Goal: Information Seeking & Learning: Find specific fact

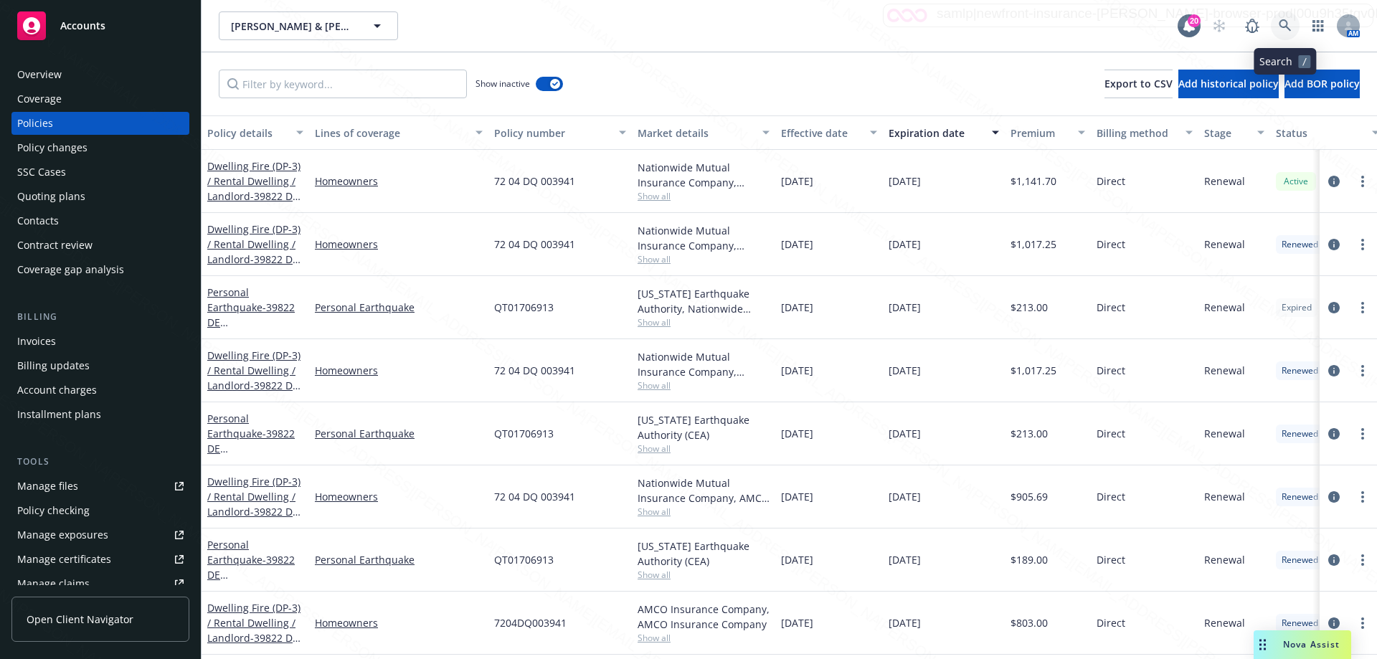
click at [1291, 29] on link at bounding box center [1284, 25] width 29 height 29
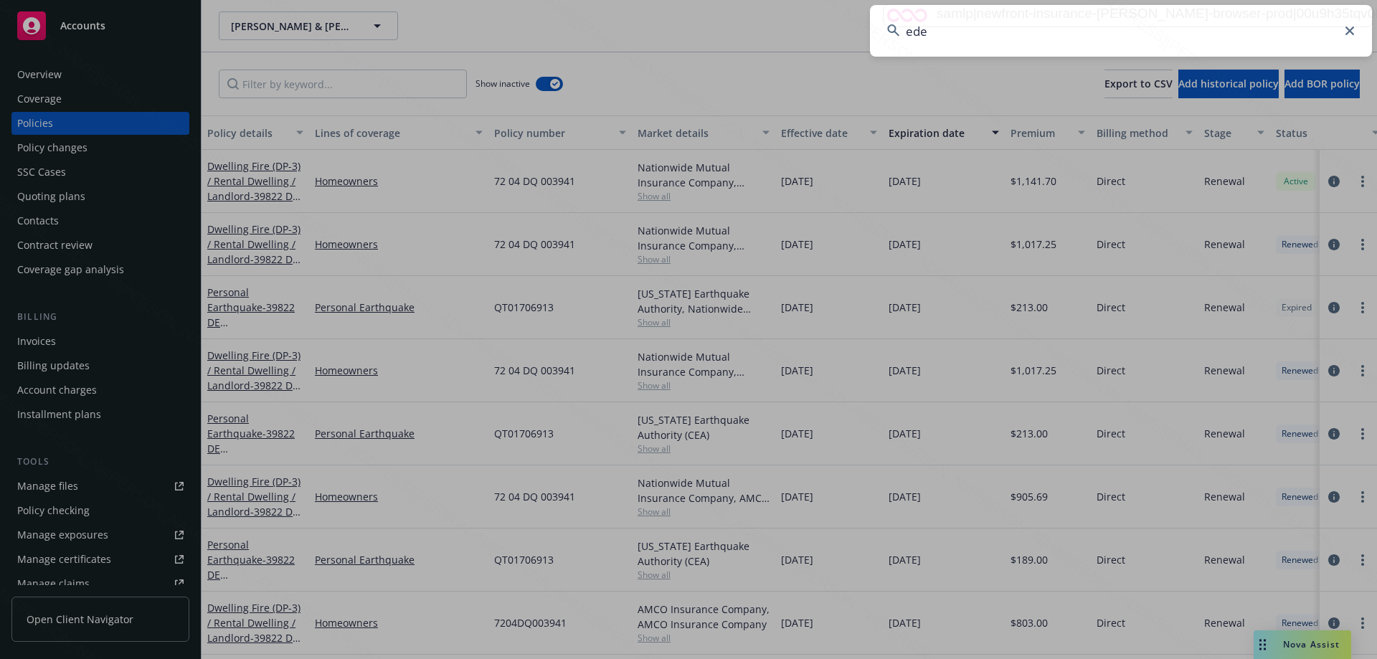
type input "eden"
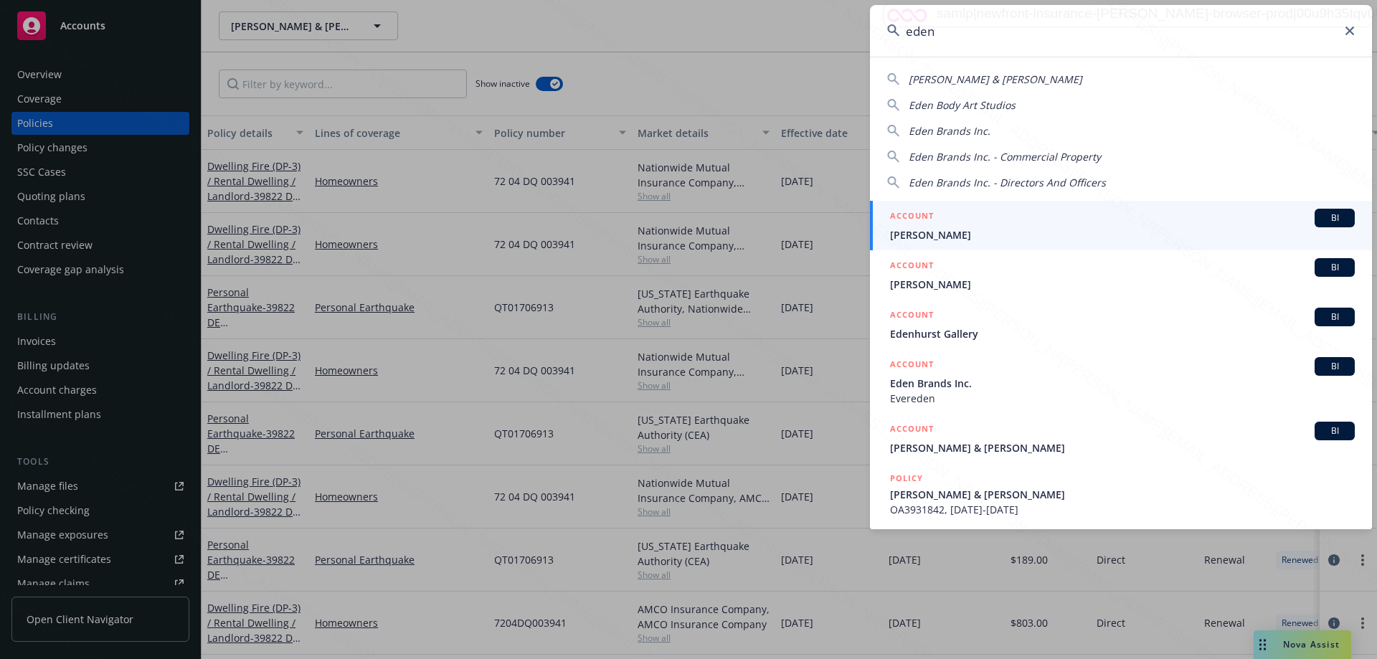
click at [942, 234] on span "[PERSON_NAME]" at bounding box center [1122, 234] width 465 height 15
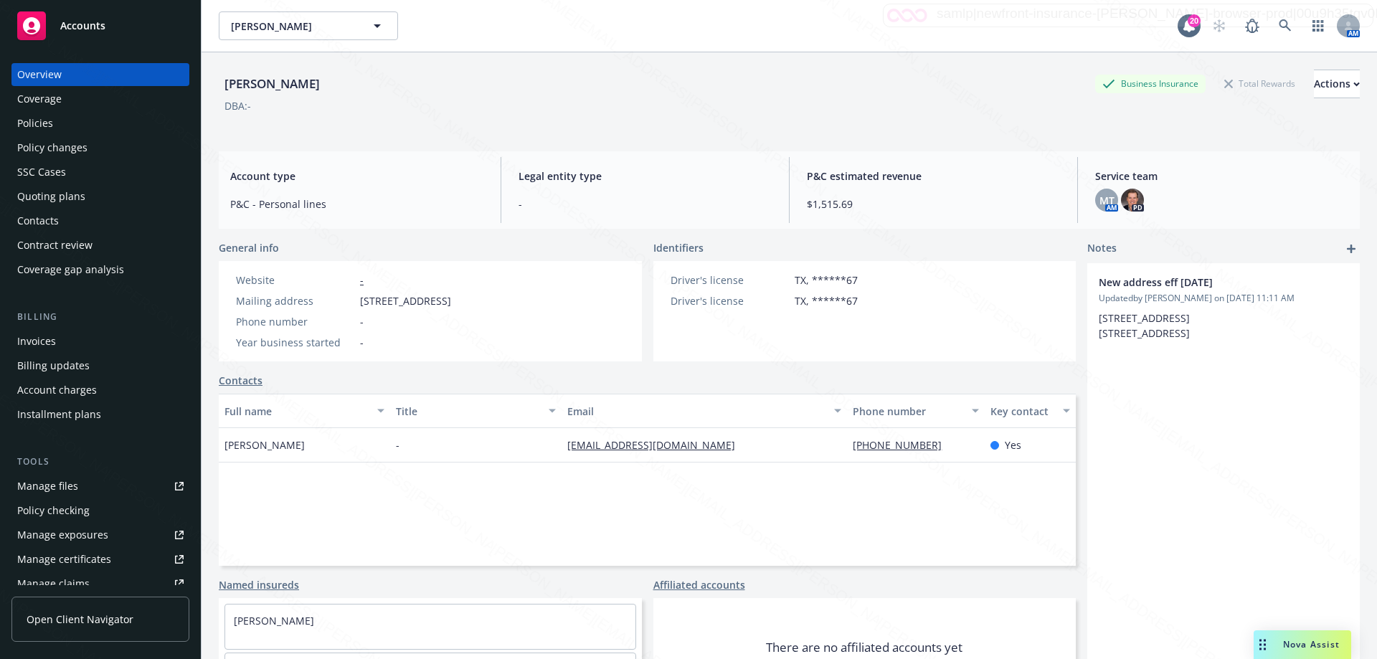
drag, startPoint x: 361, startPoint y: 303, endPoint x: 487, endPoint y: 303, distance: 126.2
click at [451, 303] on span "[STREET_ADDRESS]" at bounding box center [405, 300] width 91 height 15
copy span "[STREET_ADDRESS]"
click at [49, 115] on div "Policies" at bounding box center [35, 123] width 36 height 23
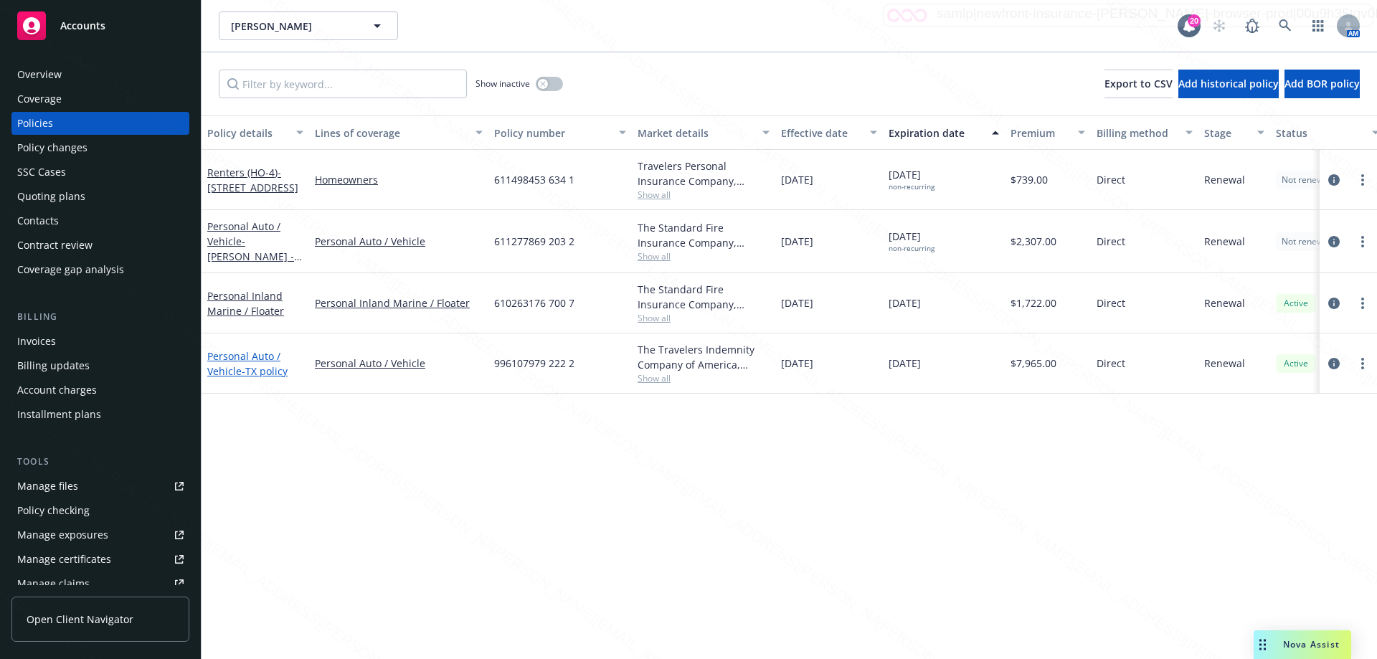
click at [235, 367] on link "Personal Auto / Vehicle - TX policy" at bounding box center [247, 363] width 80 height 29
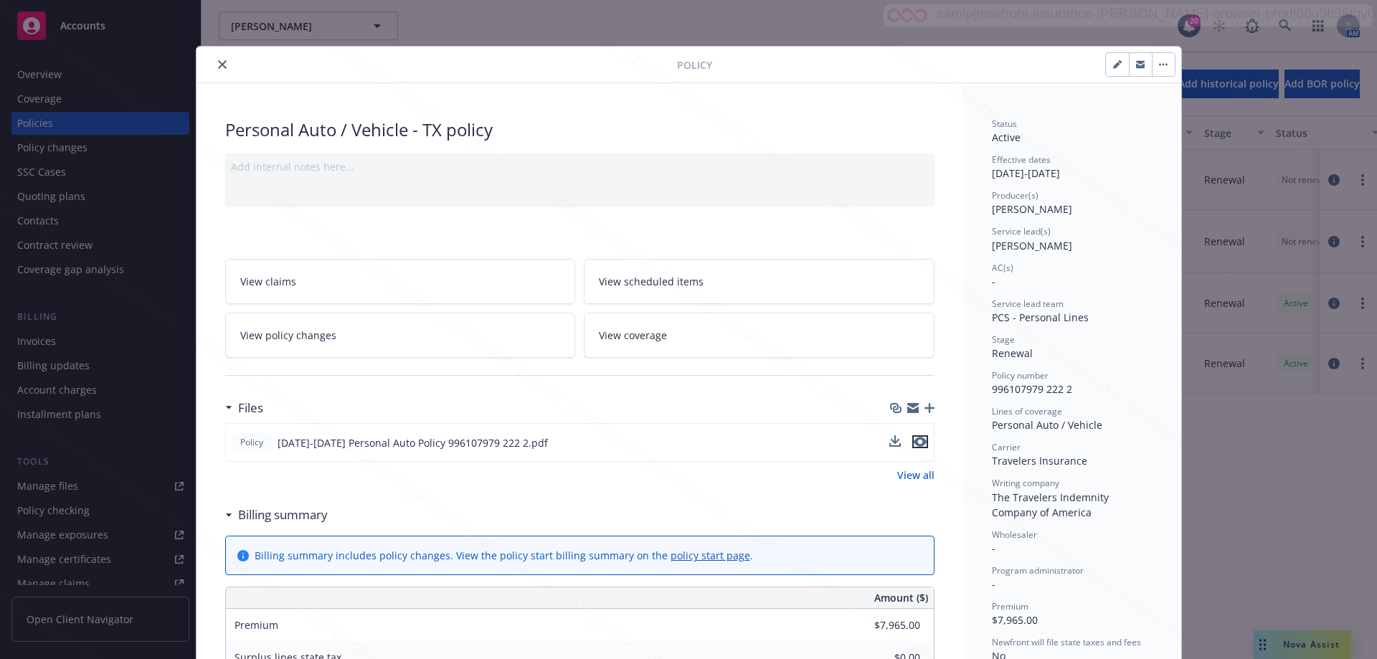
click at [913, 441] on icon "preview file" at bounding box center [919, 442] width 13 height 10
drag, startPoint x: 214, startPoint y: 65, endPoint x: 81, endPoint y: 77, distance: 133.3
click at [218, 64] on icon "close" at bounding box center [222, 64] width 9 height 9
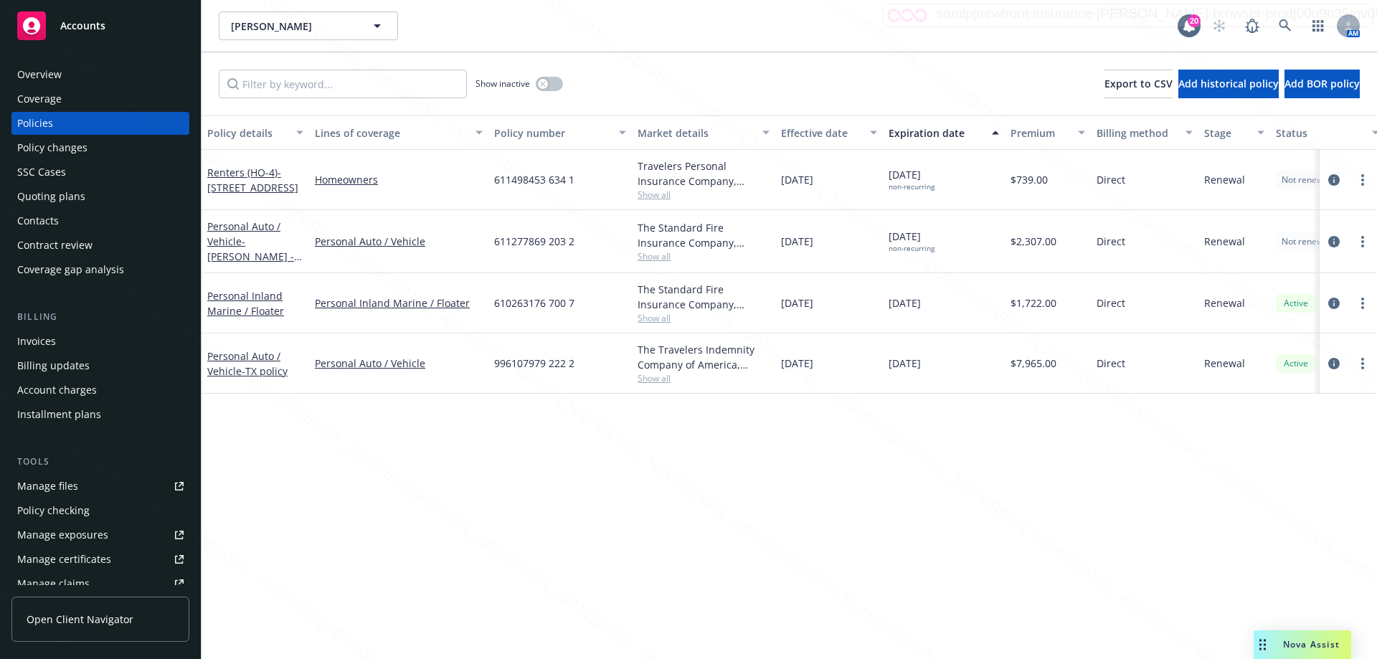
click at [54, 73] on div "Overview" at bounding box center [39, 74] width 44 height 23
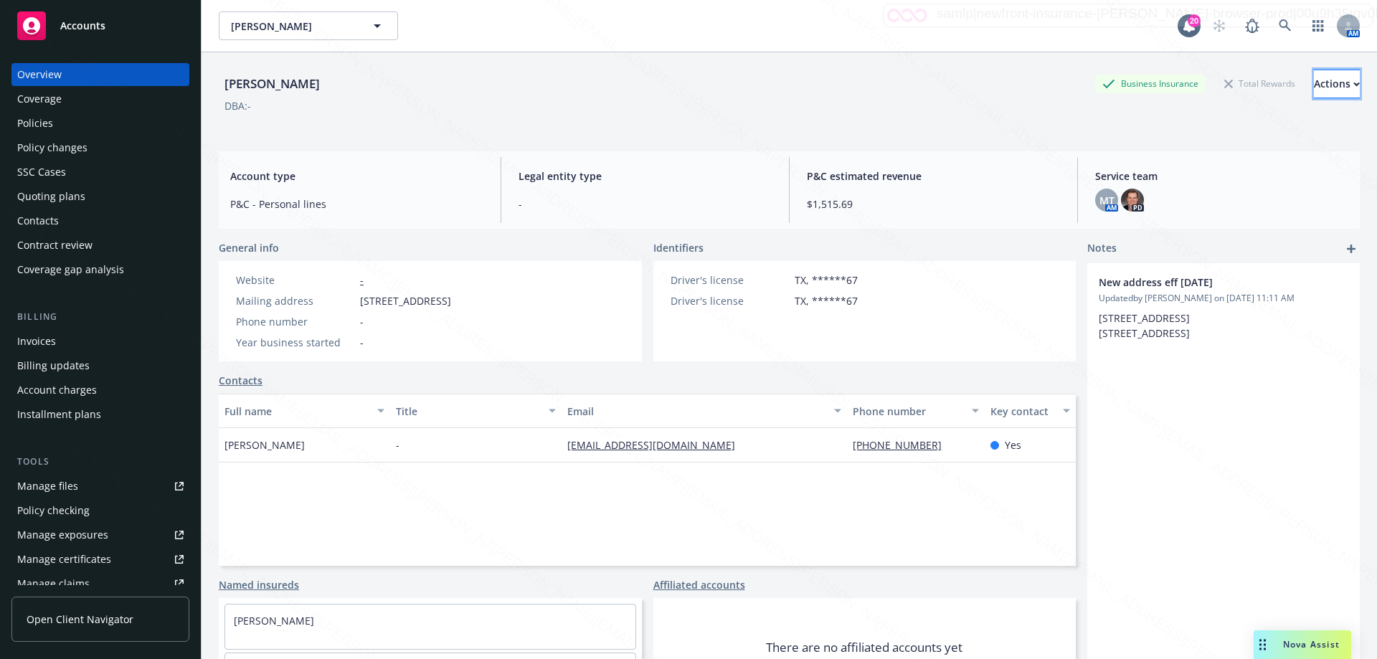
click at [1333, 78] on button "Actions" at bounding box center [1336, 84] width 46 height 29
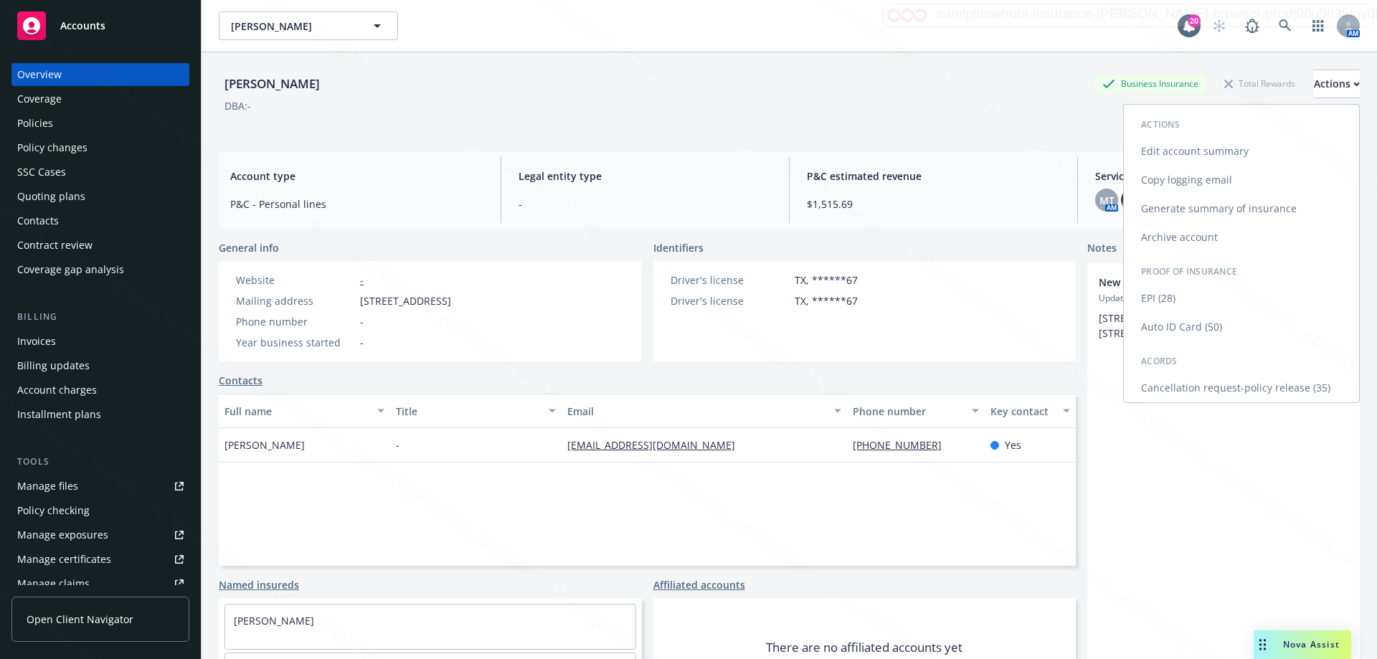
click at [1204, 389] on link "Cancellation request-policy release (35)" at bounding box center [1240, 388] width 235 height 29
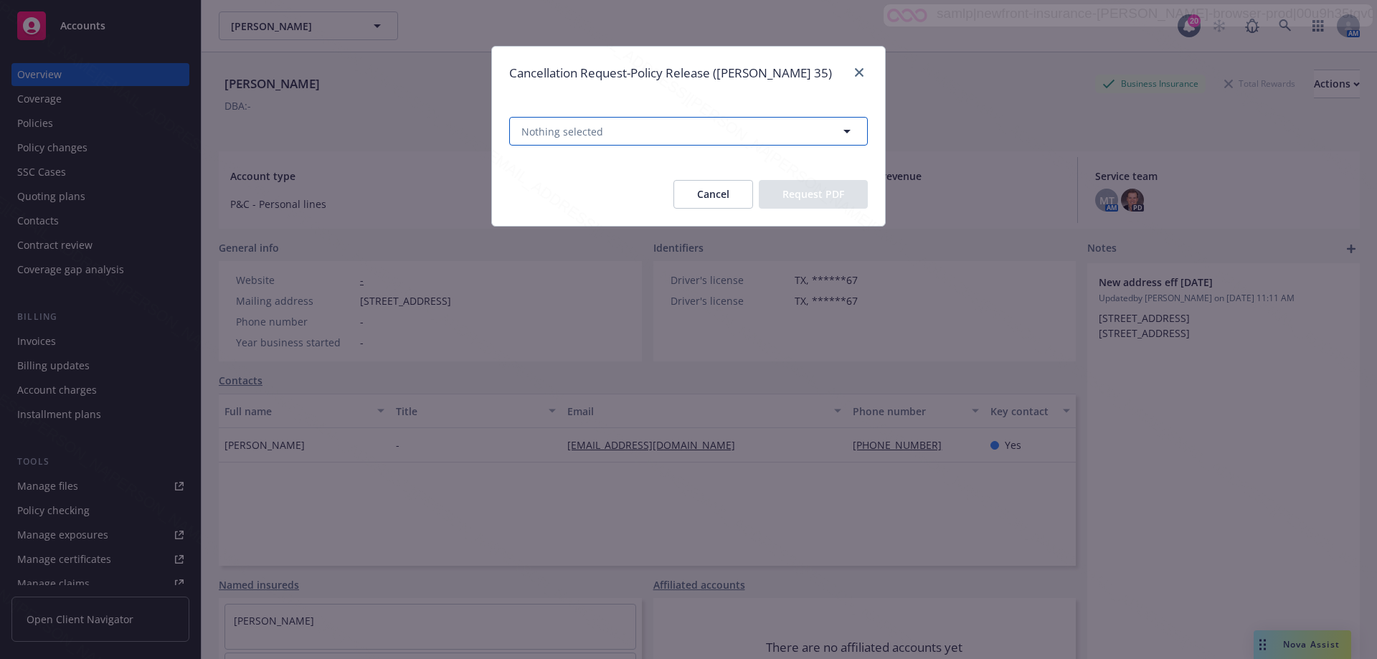
click at [685, 130] on button "Nothing selected" at bounding box center [688, 131] width 358 height 29
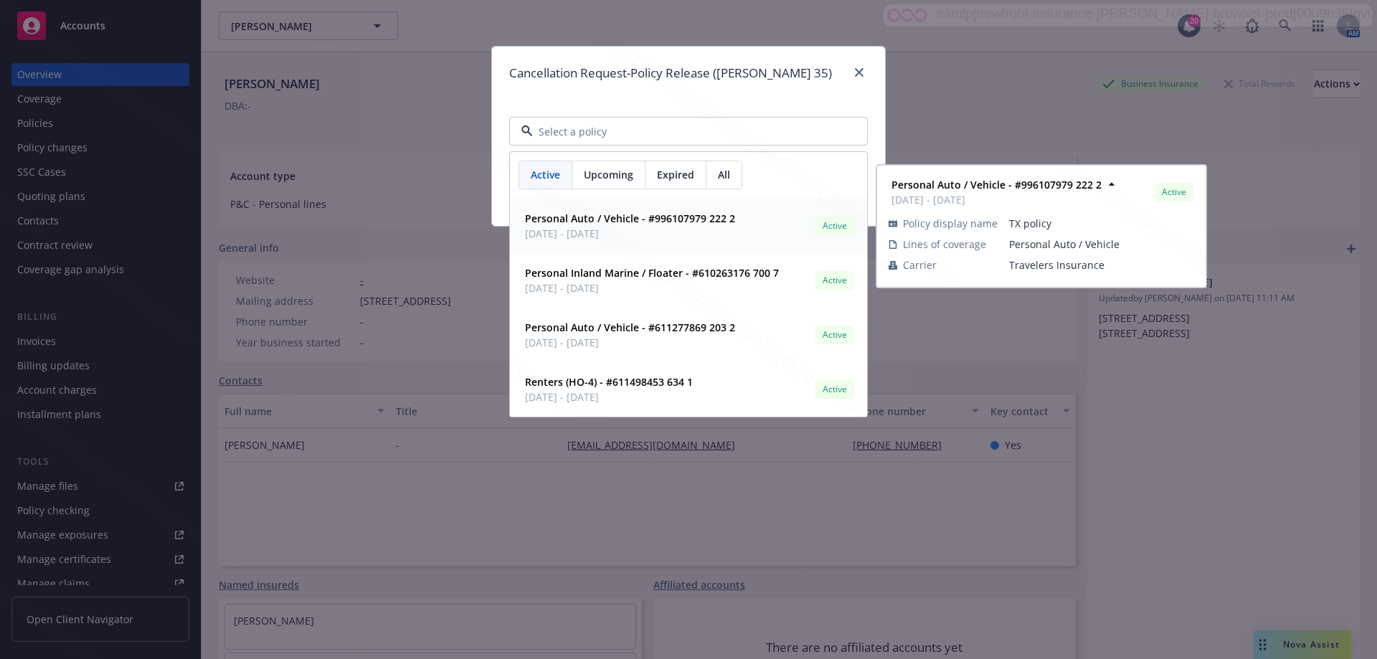
click at [683, 224] on strong "Personal Auto / Vehicle - #996107979 222 2" at bounding box center [630, 219] width 210 height 14
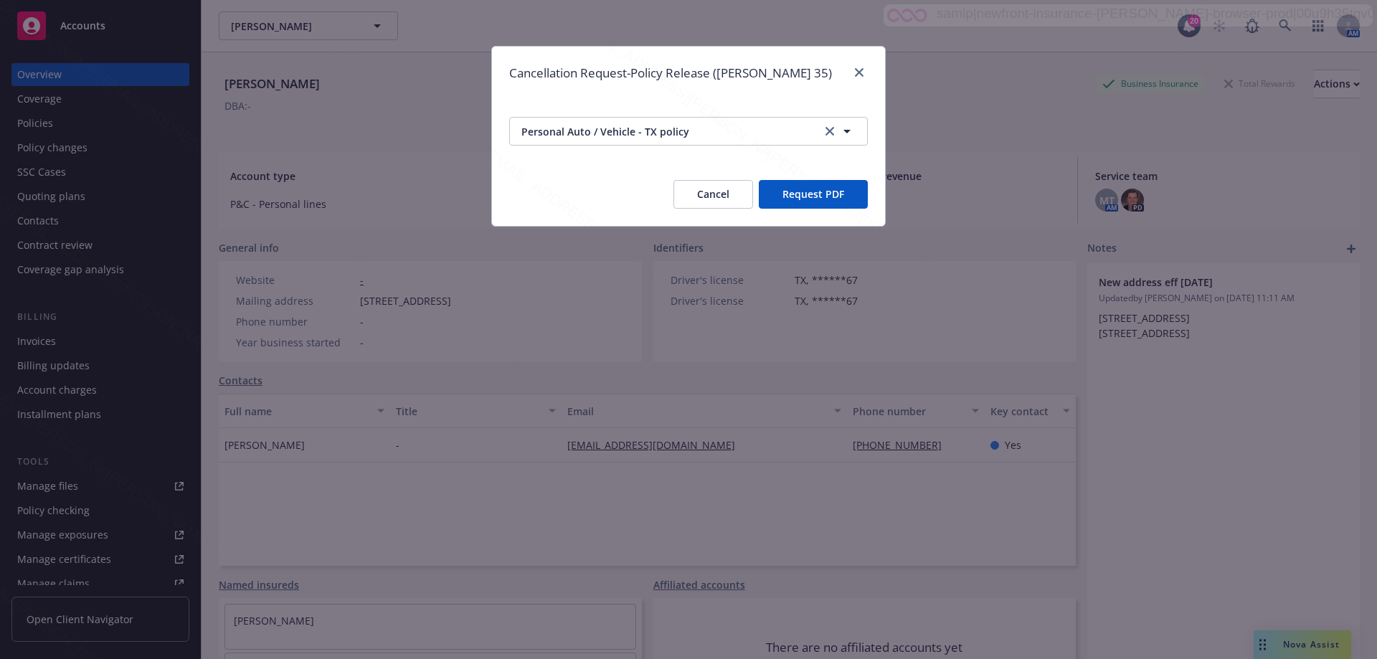
click at [784, 190] on button "Request PDF" at bounding box center [813, 194] width 109 height 29
click at [717, 194] on button "Cancel" at bounding box center [713, 194] width 80 height 29
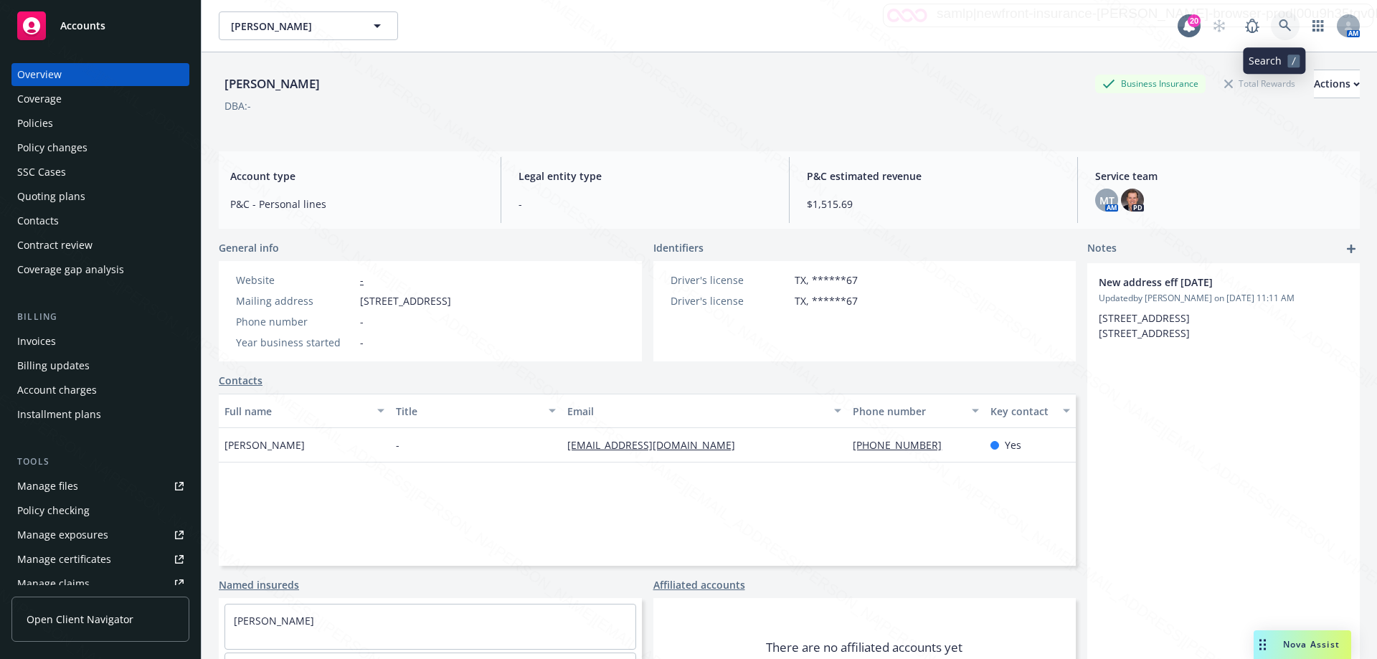
click at [1278, 29] on icon at bounding box center [1284, 25] width 13 height 13
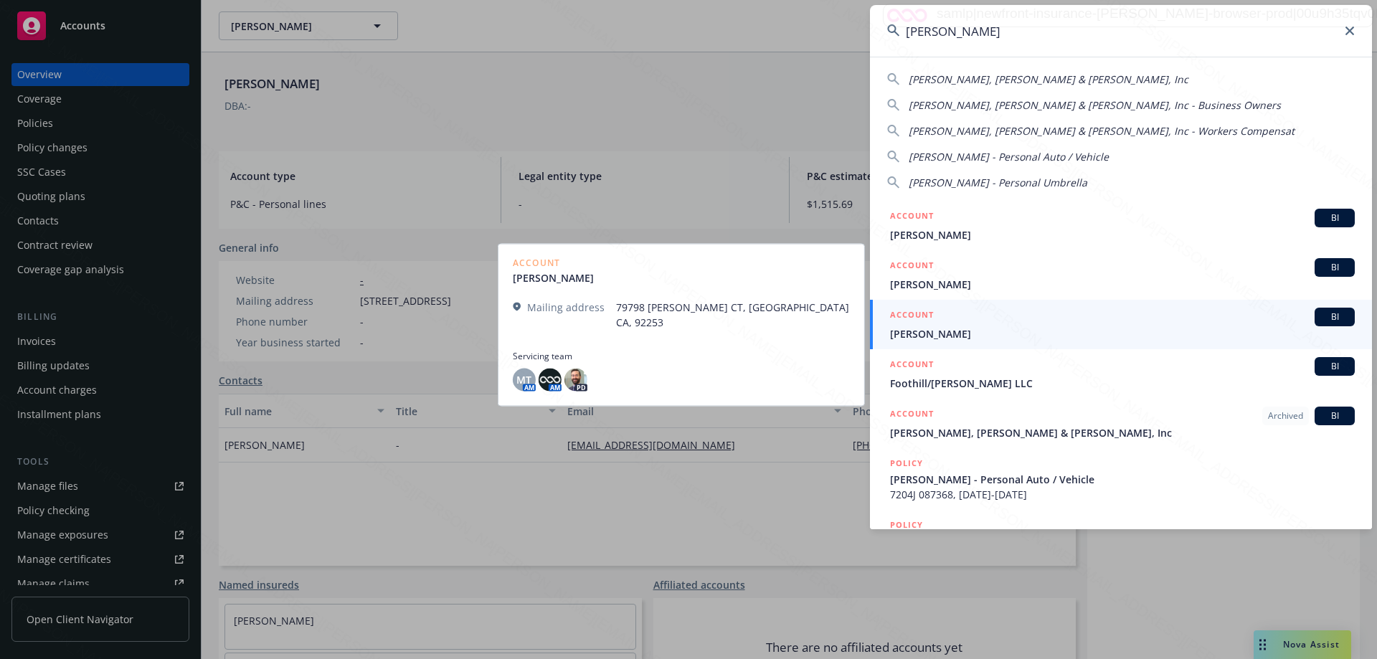
type input "[PERSON_NAME]"
click at [940, 338] on span "[PERSON_NAME]" at bounding box center [1122, 333] width 465 height 15
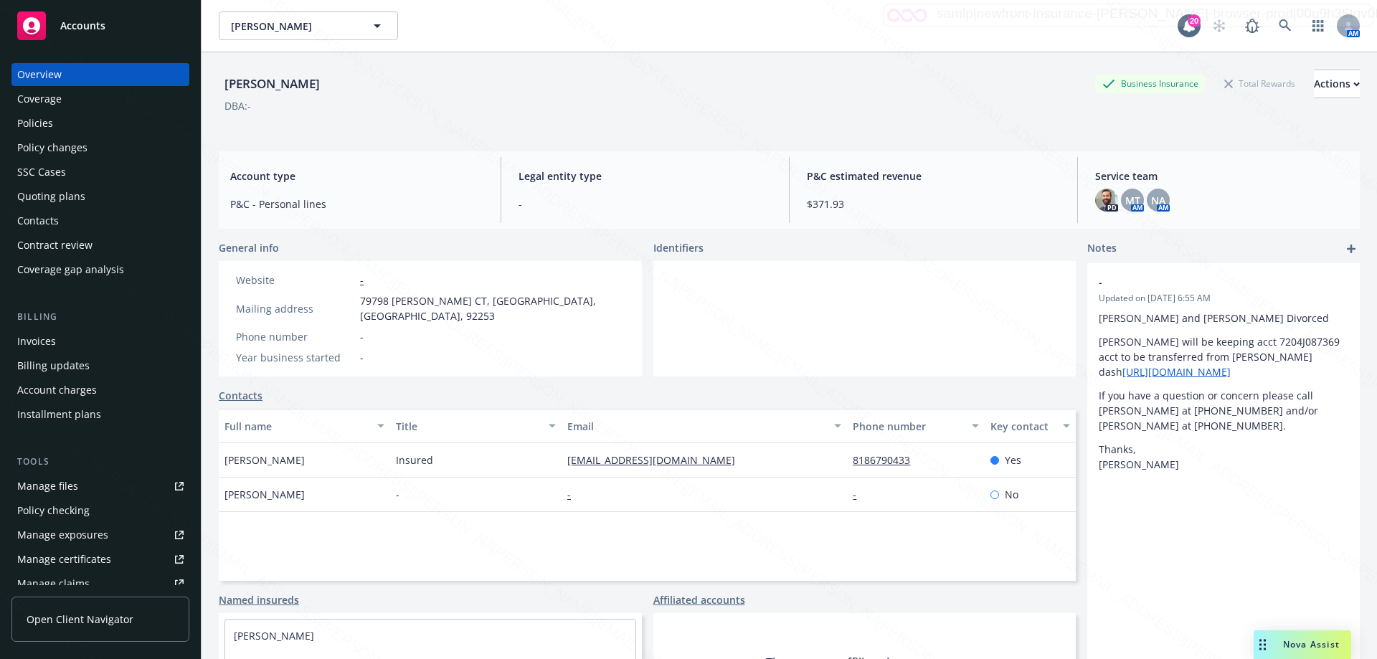
click at [50, 118] on div "Policies" at bounding box center [35, 123] width 36 height 23
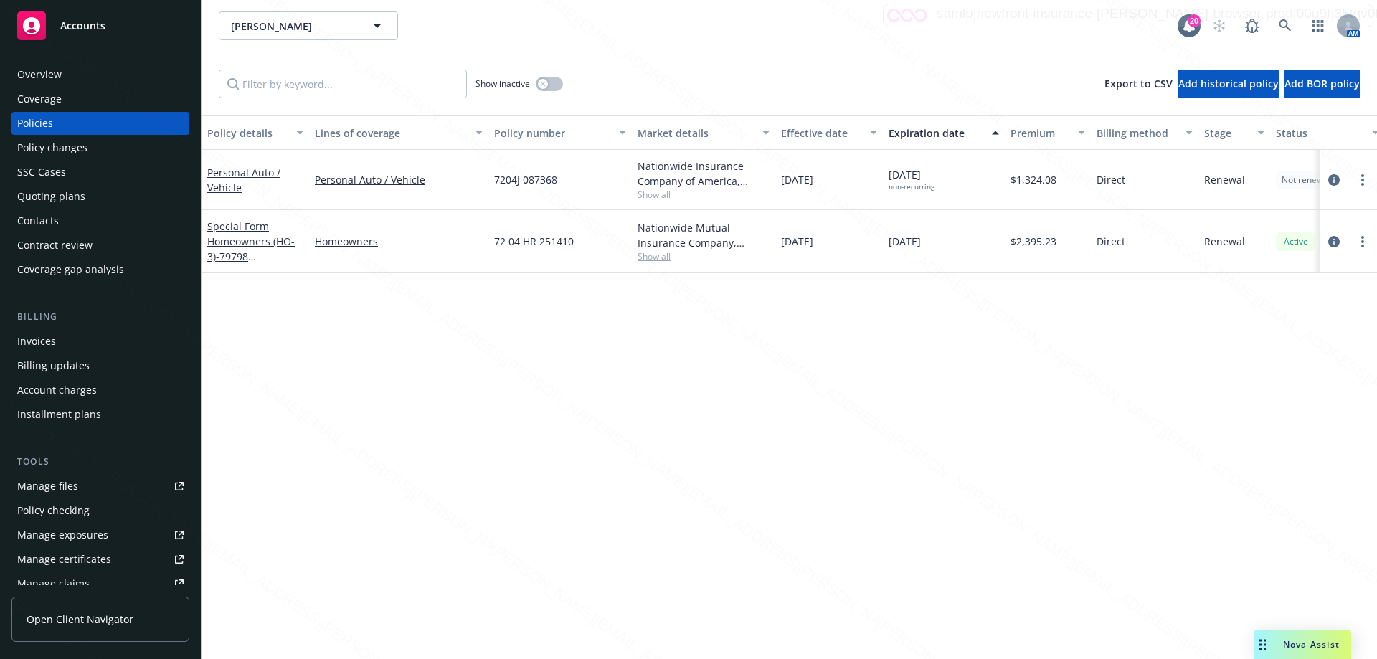
click at [643, 358] on div "Policy details Lines of coverage Policy number Market details Effective date Ex…" at bounding box center [788, 386] width 1175 height 543
click at [1087, 420] on div "Policy details Lines of coverage Policy number Market details Effective date Ex…" at bounding box center [788, 386] width 1175 height 543
click at [489, 384] on div "Policy details Lines of coverage Policy number Market details Effective date Ex…" at bounding box center [788, 386] width 1175 height 543
drag, startPoint x: 585, startPoint y: 247, endPoint x: 456, endPoint y: 250, distance: 129.1
click at [456, 250] on div "Special Form Homeowners (HO-3) - 79798 [PERSON_NAME] CT [GEOGRAPHIC_DATA] Homeo…" at bounding box center [893, 241] width 1384 height 63
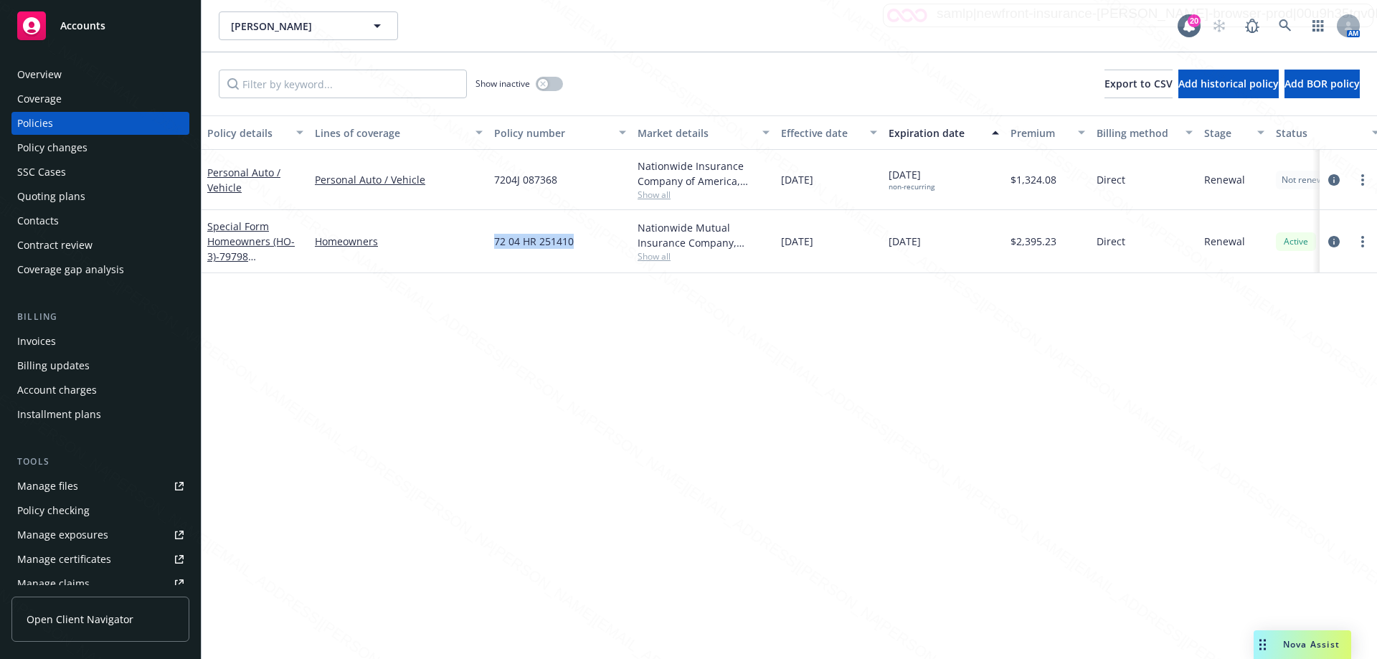
copy div "72 04 HR 251410"
click at [508, 256] on div "72 04 HR 251410" at bounding box center [559, 241] width 143 height 63
drag, startPoint x: 494, startPoint y: 243, endPoint x: 582, endPoint y: 244, distance: 88.2
click at [582, 244] on div "72 04 HR 251410" at bounding box center [559, 241] width 143 height 63
copy span "72 04 HR 251410"
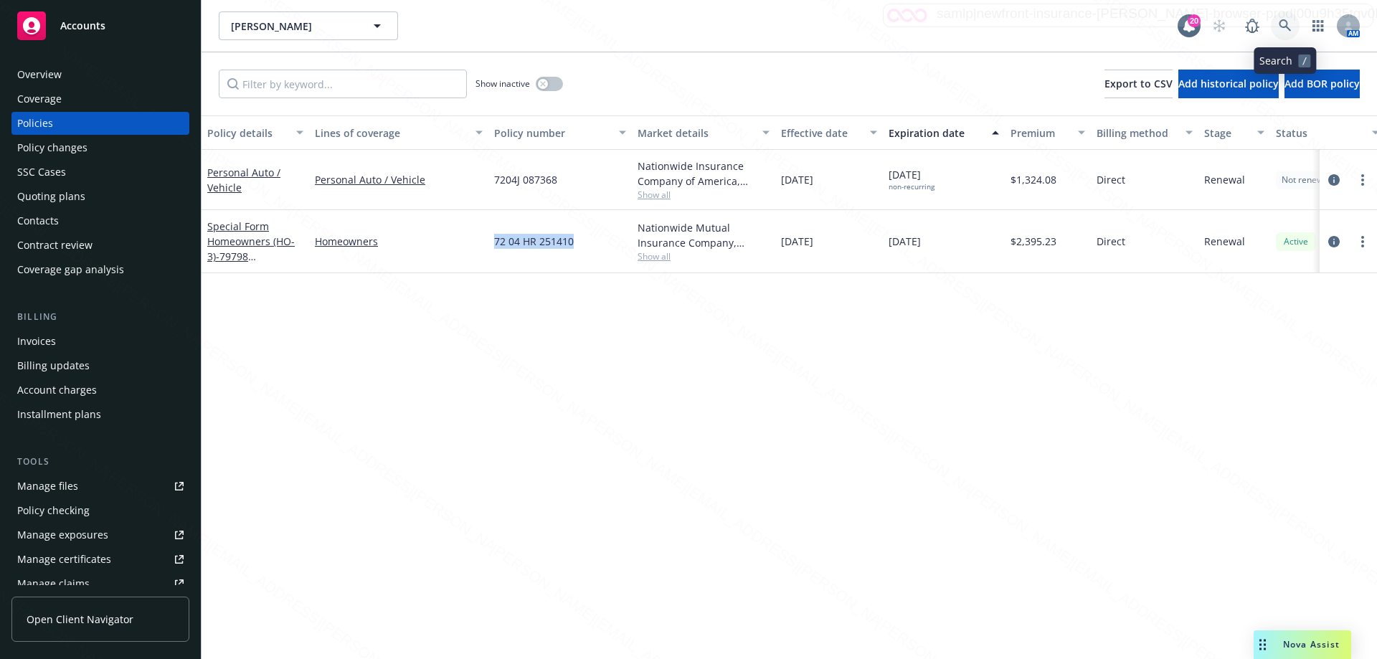
click at [1282, 23] on icon at bounding box center [1284, 25] width 13 height 13
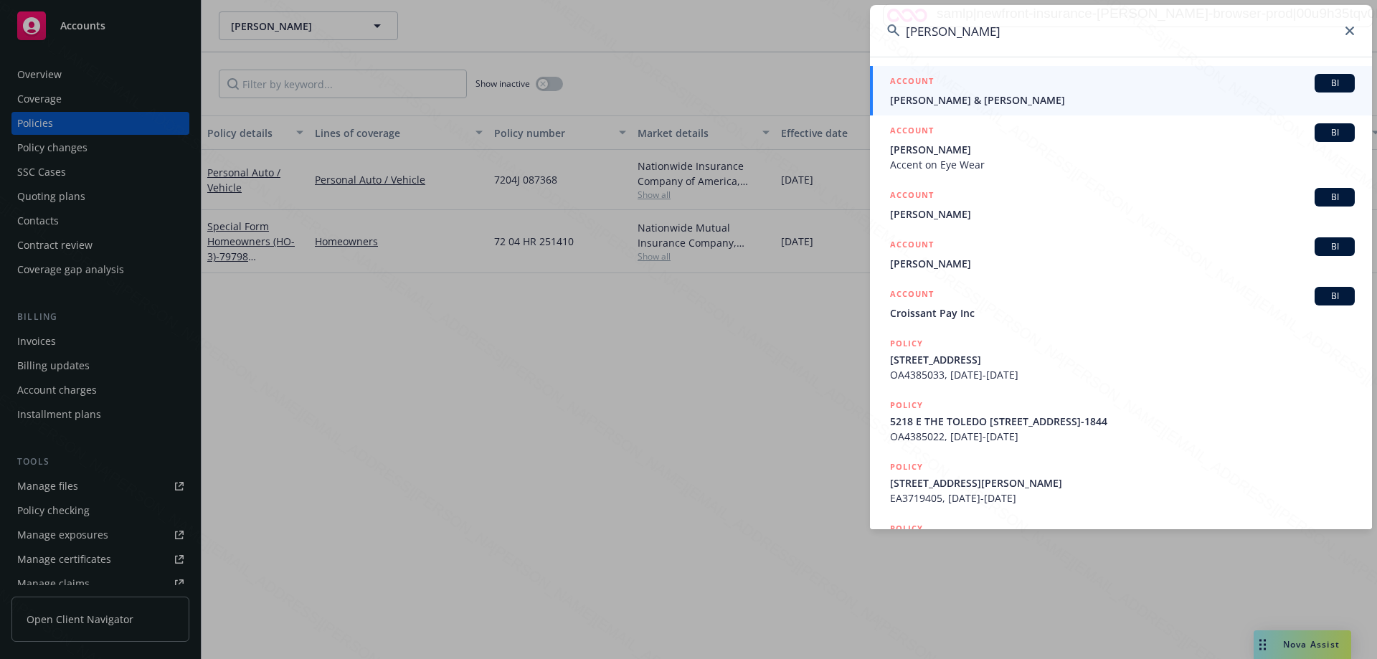
type input "[PERSON_NAME]"
click at [997, 101] on span "[PERSON_NAME] & [PERSON_NAME]" at bounding box center [1122, 99] width 465 height 15
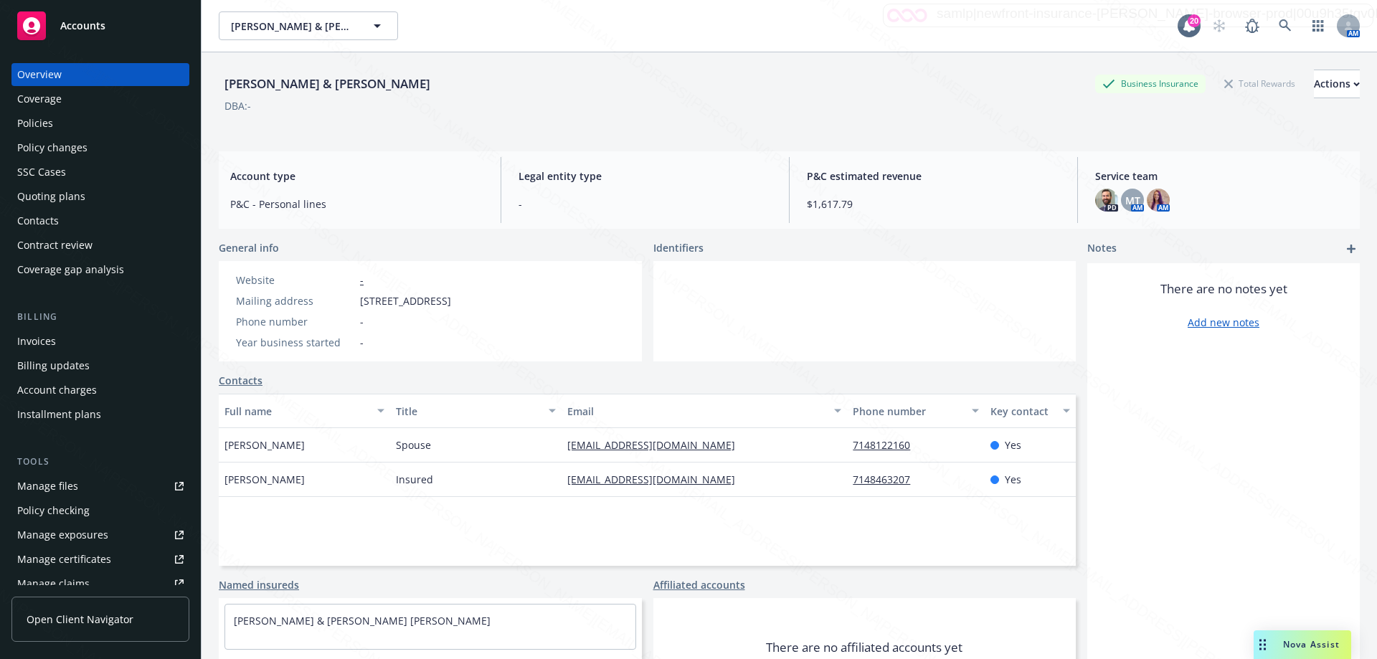
click at [67, 126] on div "Policies" at bounding box center [100, 123] width 166 height 23
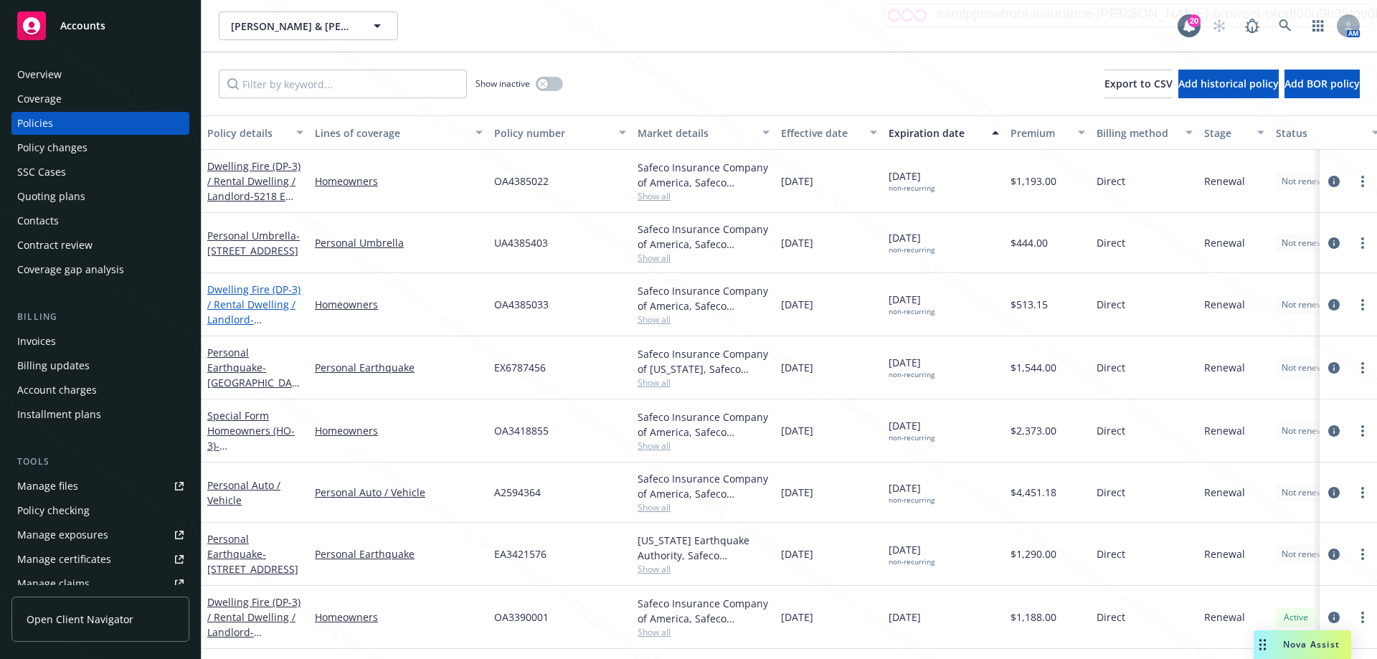
click at [271, 309] on link "Dwelling Fire (DP-3) / Rental Dwelling / Landlord - 257 [STREET_ADDRESS]" at bounding box center [253, 311] width 93 height 59
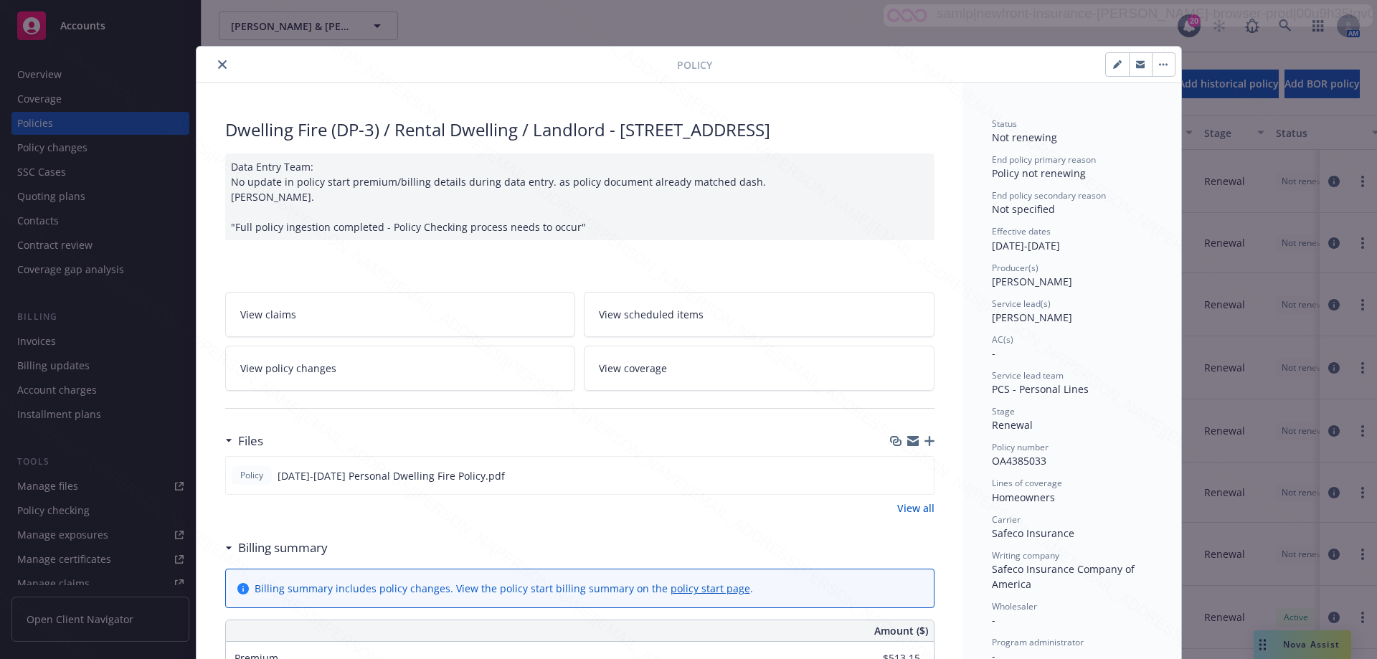
drag, startPoint x: 211, startPoint y: 64, endPoint x: 215, endPoint y: 75, distance: 12.3
click at [214, 66] on button "close" at bounding box center [222, 64] width 17 height 17
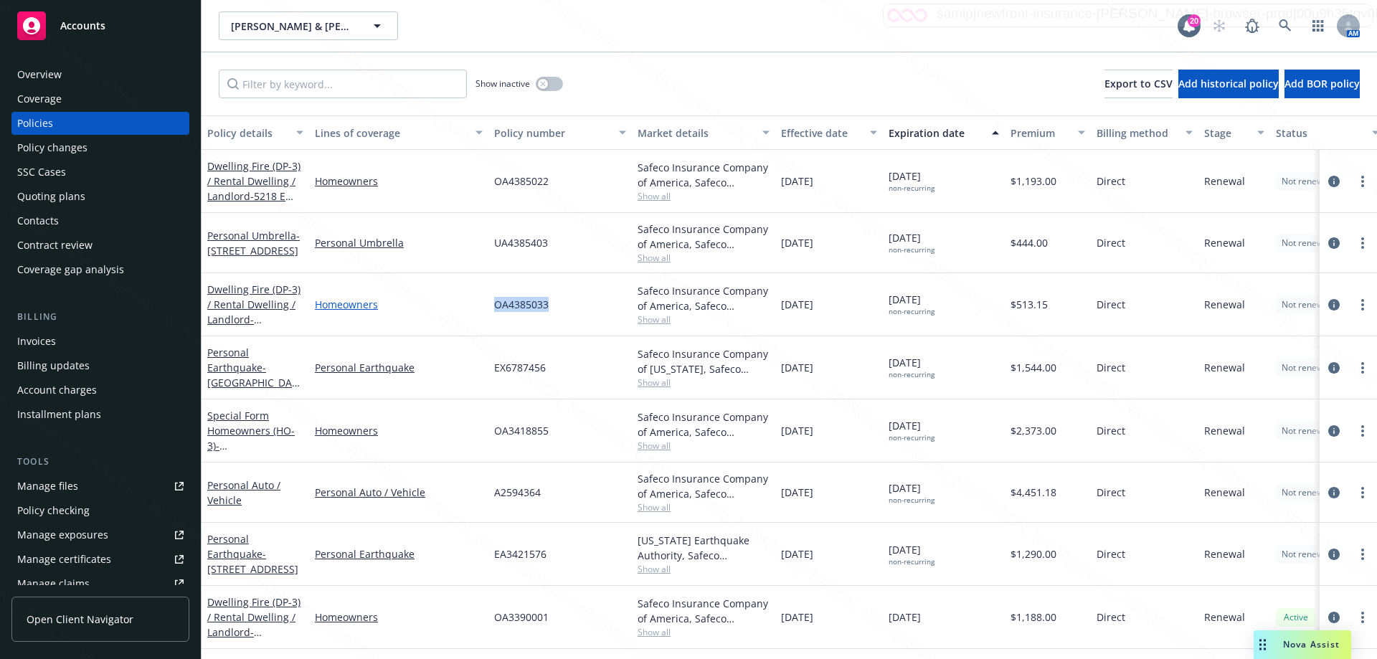
drag, startPoint x: 566, startPoint y: 309, endPoint x: 475, endPoint y: 302, distance: 92.1
click at [475, 302] on div "Dwelling Fire (DP-3) / Rental Dwelling / Landlord - 257 [STREET_ADDRESS] Homeow…" at bounding box center [893, 304] width 1384 height 63
copy div "OA4385033"
click at [493, 323] on div "OA4385033" at bounding box center [559, 304] width 143 height 63
drag, startPoint x: 499, startPoint y: 305, endPoint x: 590, endPoint y: 311, distance: 91.2
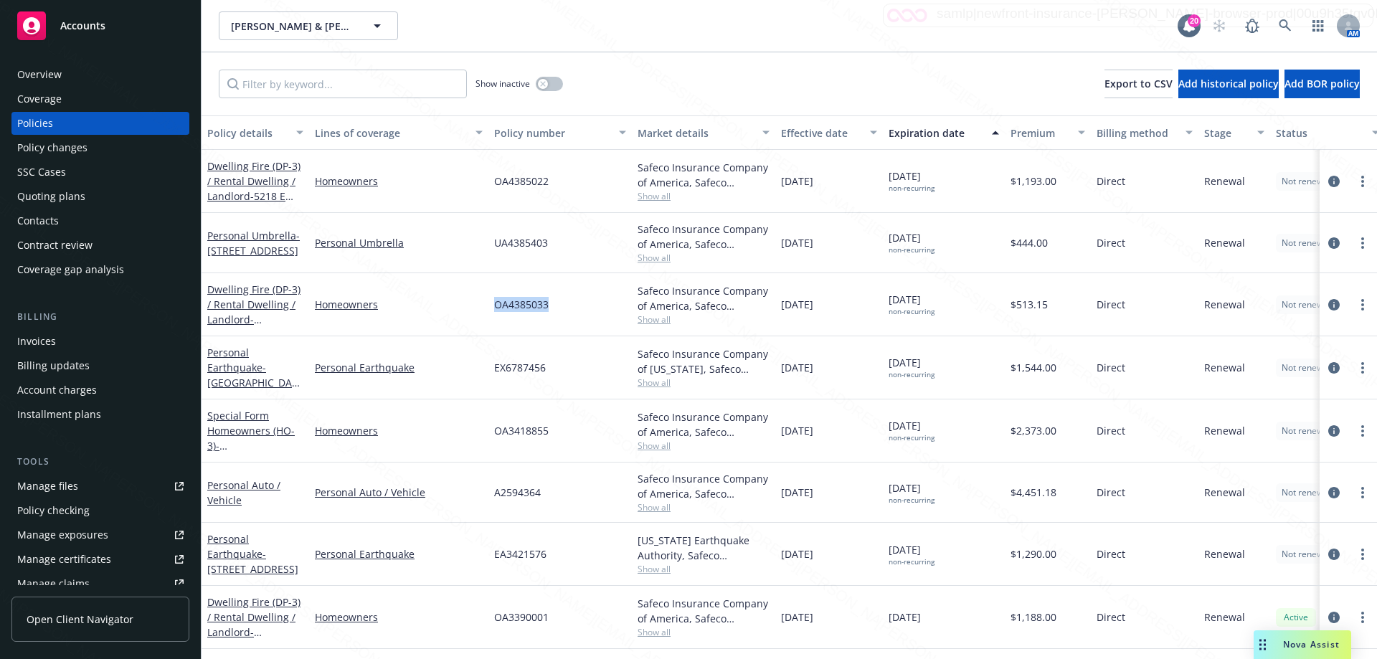
click at [590, 311] on div "OA4385033" at bounding box center [559, 304] width 143 height 63
copy span "OA4385033"
click at [50, 69] on div "Overview" at bounding box center [39, 74] width 44 height 23
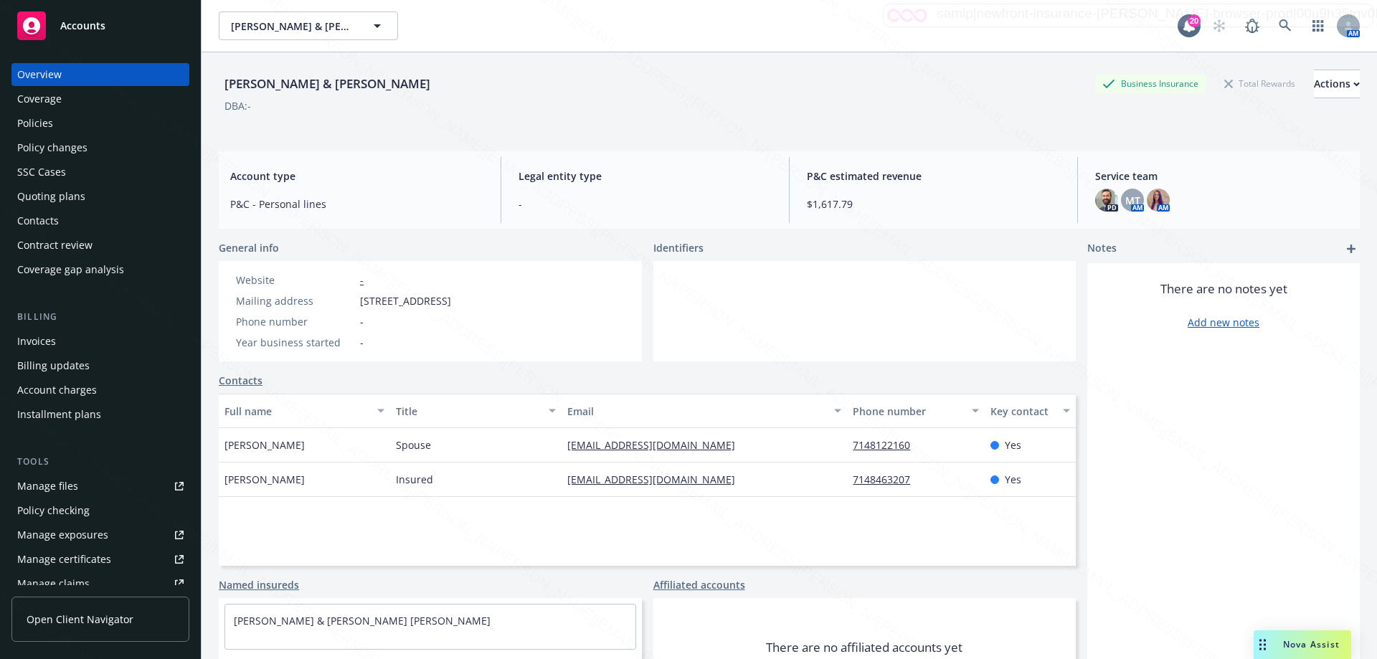
drag, startPoint x: 34, startPoint y: 119, endPoint x: 43, endPoint y: 119, distance: 9.3
click at [35, 119] on div "Policies" at bounding box center [35, 123] width 36 height 23
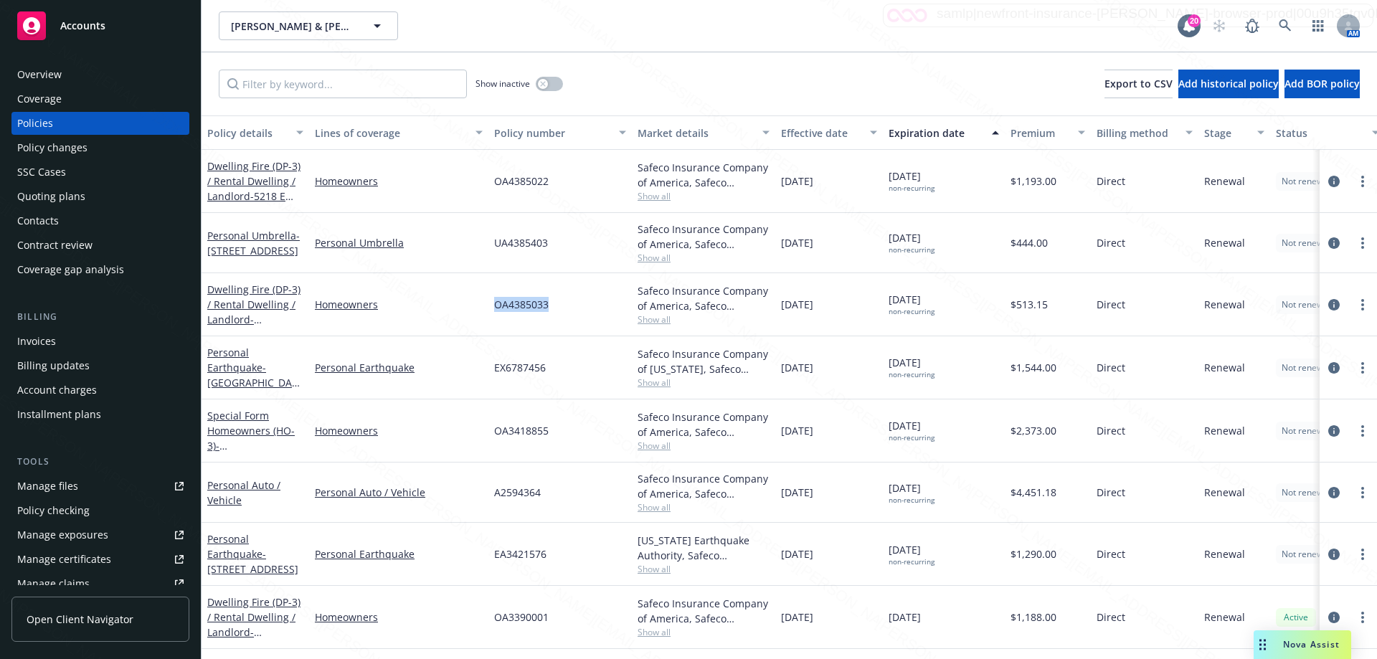
drag, startPoint x: 538, startPoint y: 310, endPoint x: 484, endPoint y: 315, distance: 54.7
click at [483, 315] on div "Dwelling Fire (DP-3) / Rental Dwelling / Landlord - 257 [STREET_ADDRESS] Homeow…" at bounding box center [893, 304] width 1384 height 63
click at [490, 325] on div "OA4385033" at bounding box center [559, 304] width 143 height 63
click at [537, 355] on div "EX6787456" at bounding box center [559, 367] width 143 height 63
drag, startPoint x: 495, startPoint y: 306, endPoint x: 561, endPoint y: 308, distance: 66.7
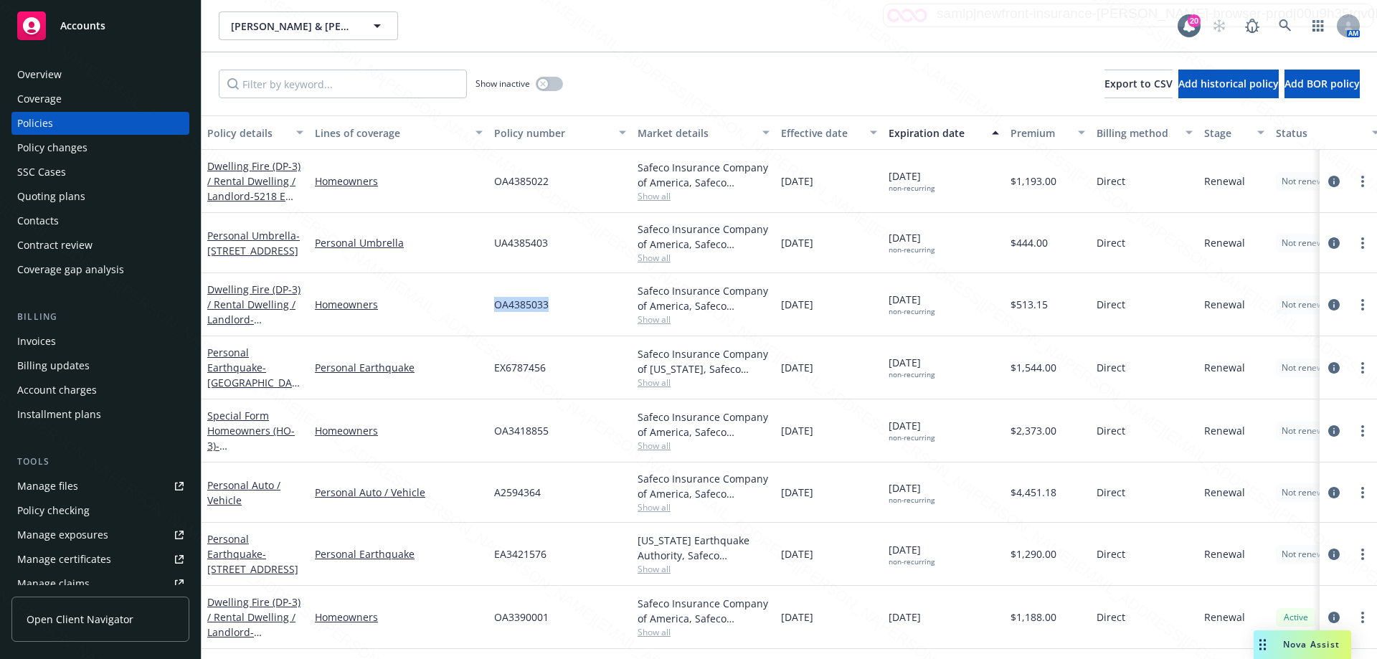
click at [564, 310] on div "OA4385033" at bounding box center [559, 304] width 143 height 63
copy span "OA4385033"
click at [37, 75] on div "Overview" at bounding box center [39, 74] width 44 height 23
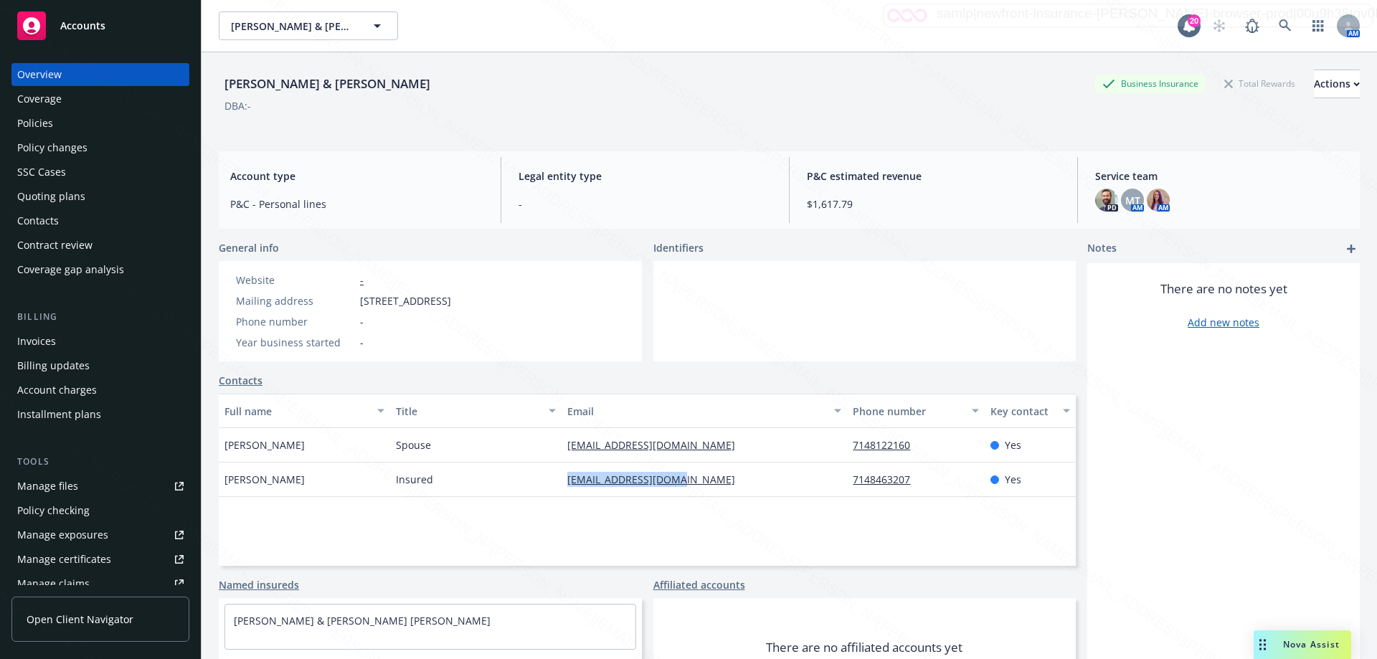
drag, startPoint x: 557, startPoint y: 480, endPoint x: 776, endPoint y: 503, distance: 220.7
click at [776, 503] on div "Full name Title Email Phone number Key contact [PERSON_NAME] Spouse [EMAIL_ADDR…" at bounding box center [647, 480] width 857 height 172
copy link "[EMAIL_ADDRESS][DOMAIN_NAME]"
click at [1278, 26] on icon at bounding box center [1284, 25] width 13 height 13
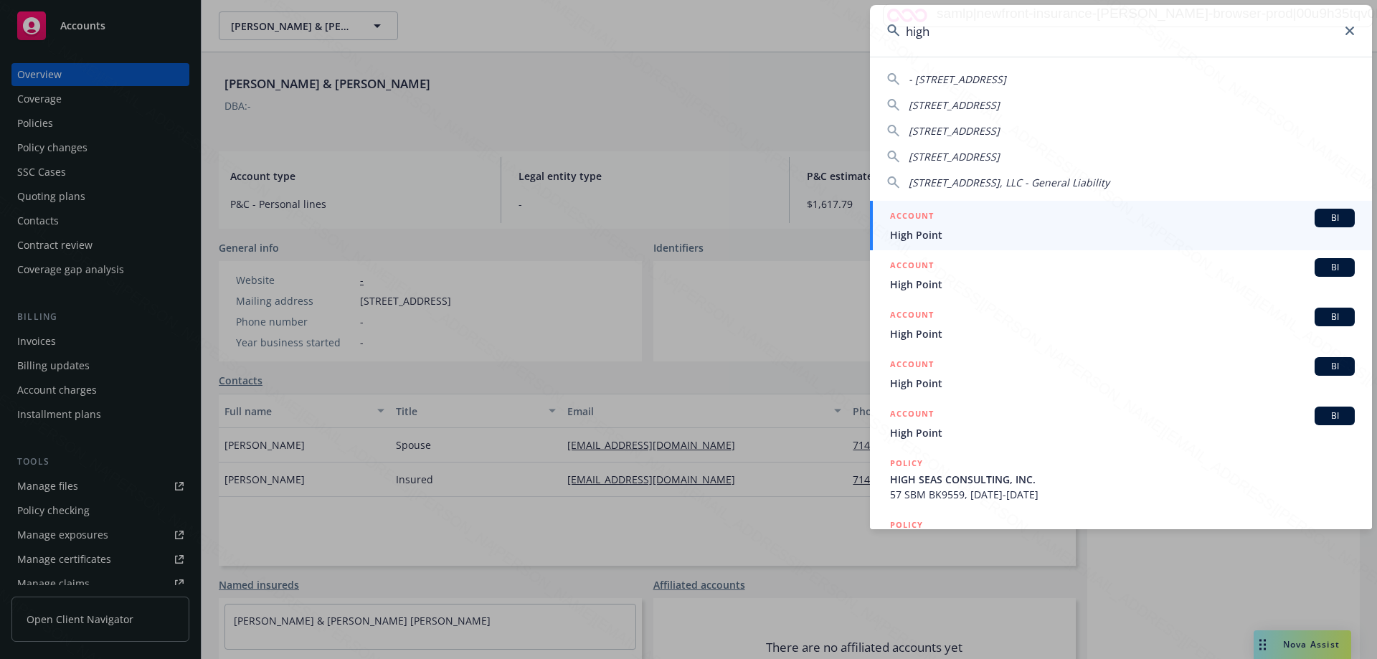
type input "high"
